Goal: Information Seeking & Learning: Find specific fact

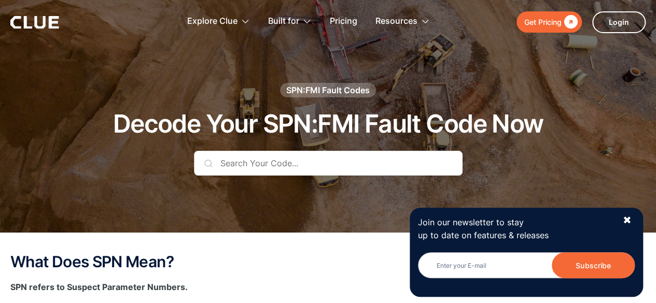
click at [346, 150] on div "SPN:FMI Fault Codes Decode Your SPN:FMI Fault Code Now" at bounding box center [328, 137] width 612 height 108
click at [340, 161] on input "text" at bounding box center [328, 163] width 269 height 25
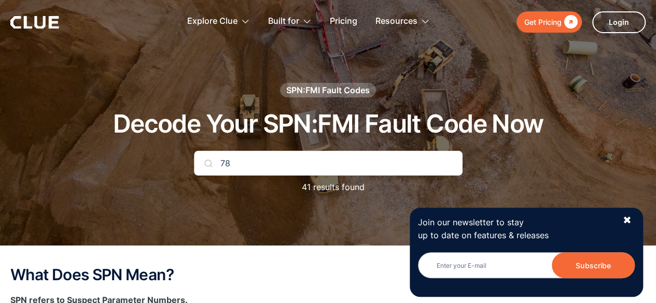
click at [340, 161] on input "78" at bounding box center [328, 163] width 269 height 25
type input "7"
click at [237, 164] on input "FMI 789" at bounding box center [328, 163] width 269 height 25
click at [270, 162] on input "FMI 2 789" at bounding box center [328, 163] width 269 height 25
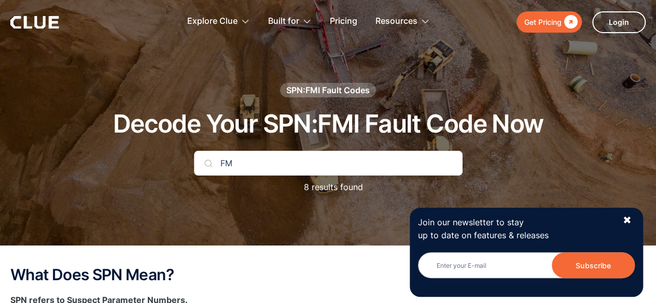
type input "F"
type input "2"
click at [335, 202] on div "2 44 results found" at bounding box center [328, 177] width 269 height 53
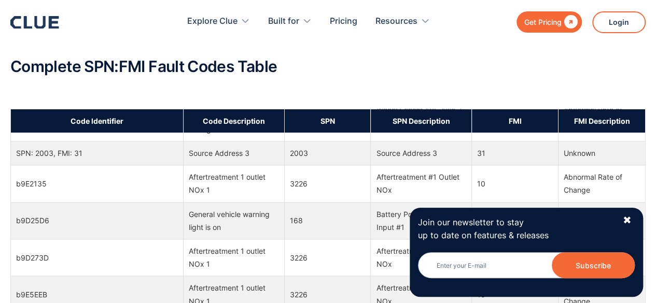
scroll to position [80, 0]
click at [628, 218] on div "✖" at bounding box center [626, 220] width 9 height 13
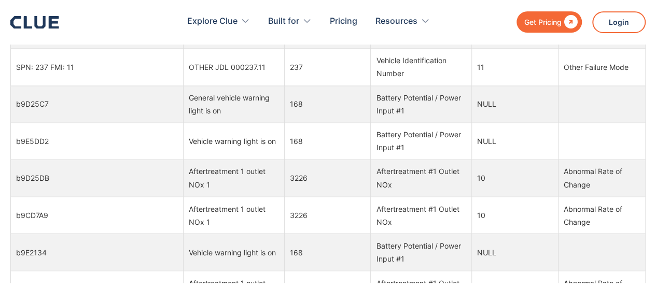
scroll to position [0, 0]
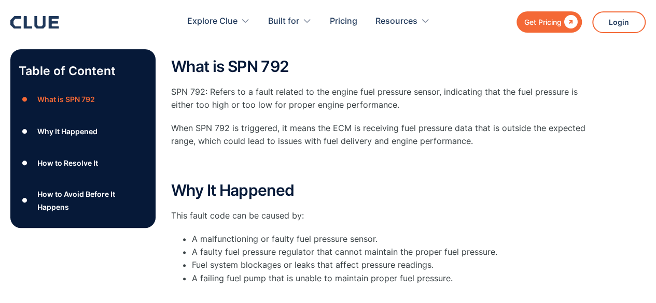
scroll to position [162, 0]
